Goal: Task Accomplishment & Management: Manage account settings

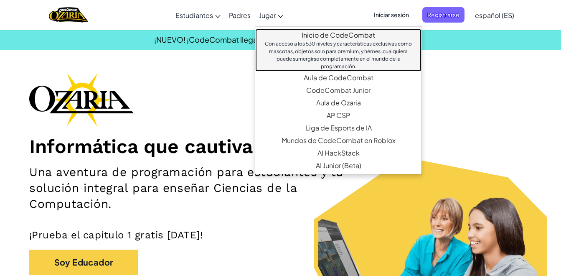
click at [255, 54] on link "Inicio de CodeCombat Con acceso a los 530 niveles y características exclusivas …" at bounding box center [338, 50] width 166 height 43
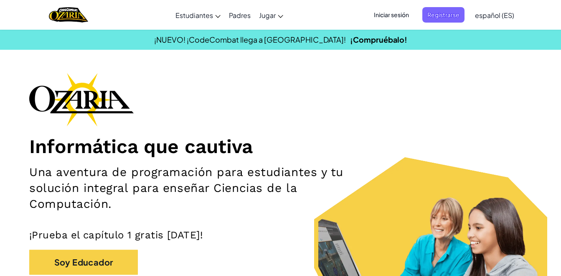
click at [378, 13] on span "Iniciar sesión" at bounding box center [391, 14] width 45 height 15
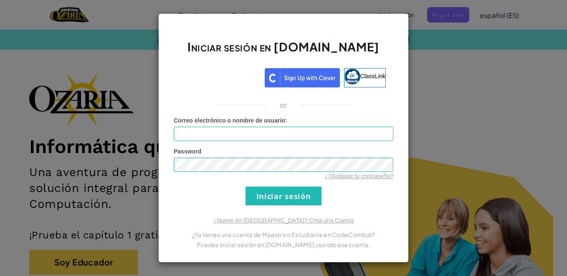
click at [317, 124] on div "Correo electrónico o nombre de usuario :" at bounding box center [284, 128] width 220 height 25
click at [315, 126] on div "Correo electrónico o nombre de usuario :" at bounding box center [284, 128] width 220 height 25
click at [315, 131] on input "Correo electrónico o nombre de usuario :" at bounding box center [284, 134] width 220 height 14
type input "[EMAIL_ADDRESS][DOMAIN_NAME]"
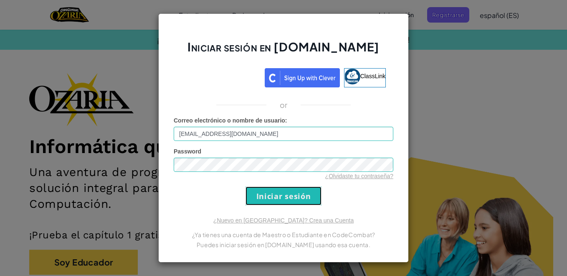
click at [311, 201] on input "Iniciar sesión" at bounding box center [284, 195] width 76 height 19
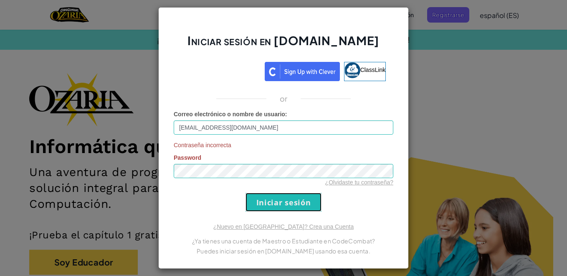
click at [307, 208] on input "Iniciar sesión" at bounding box center [284, 202] width 76 height 19
